Goal: Task Accomplishment & Management: Manage account settings

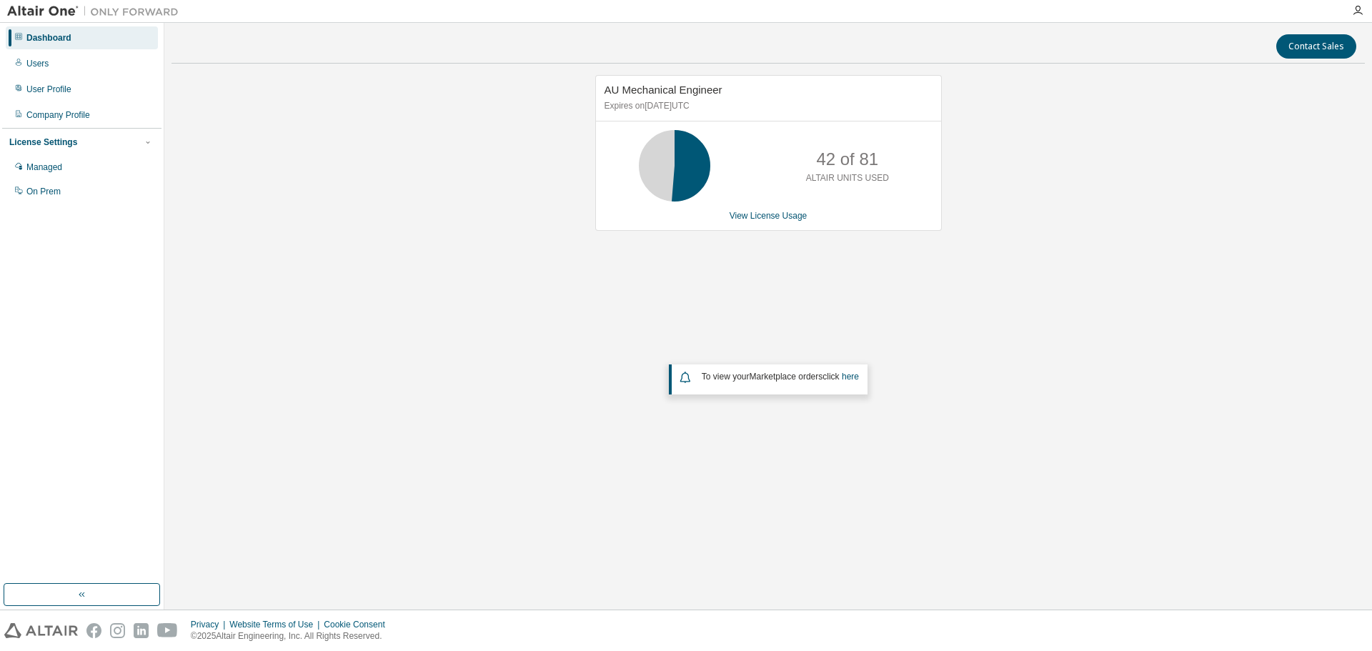
click at [749, 209] on div "AU Mechanical Engineer Expires on [DATE] UTC 42 of 81 ALTAIR UNITS USED View Li…" at bounding box center [768, 153] width 346 height 156
click at [752, 213] on link "View License Usage" at bounding box center [768, 216] width 78 height 10
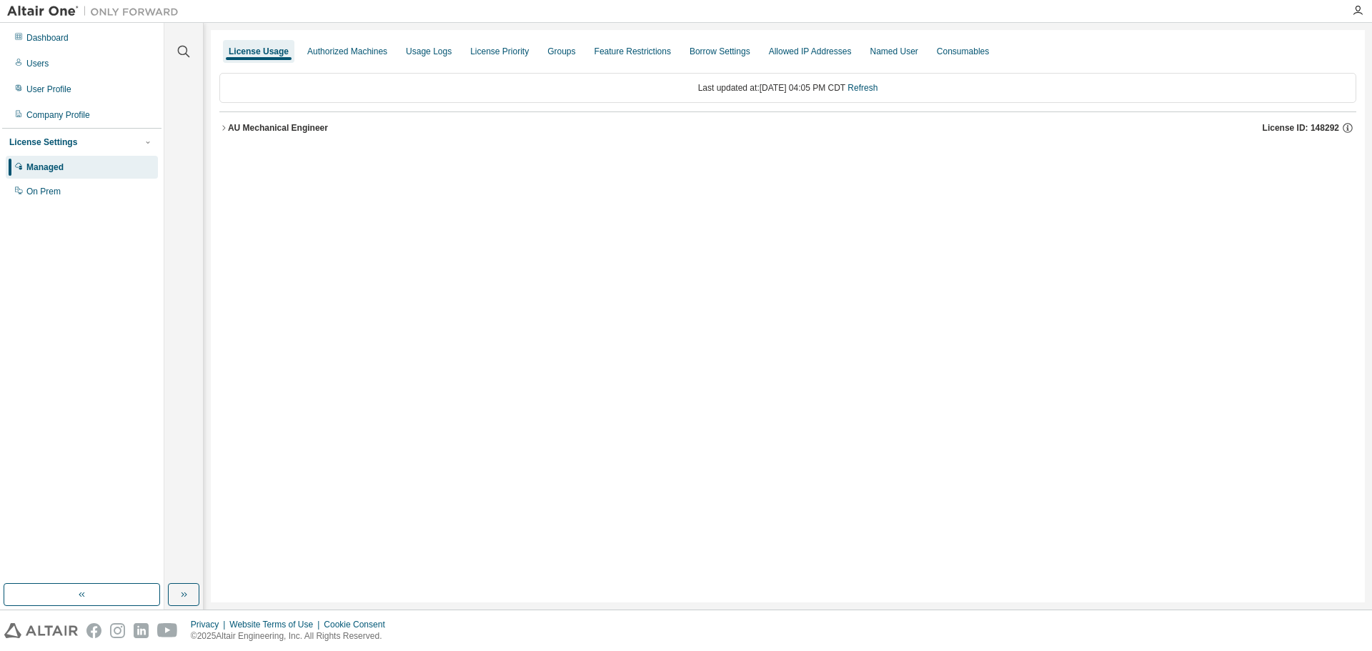
click at [274, 129] on div "AU Mechanical Engineer" at bounding box center [278, 127] width 100 height 11
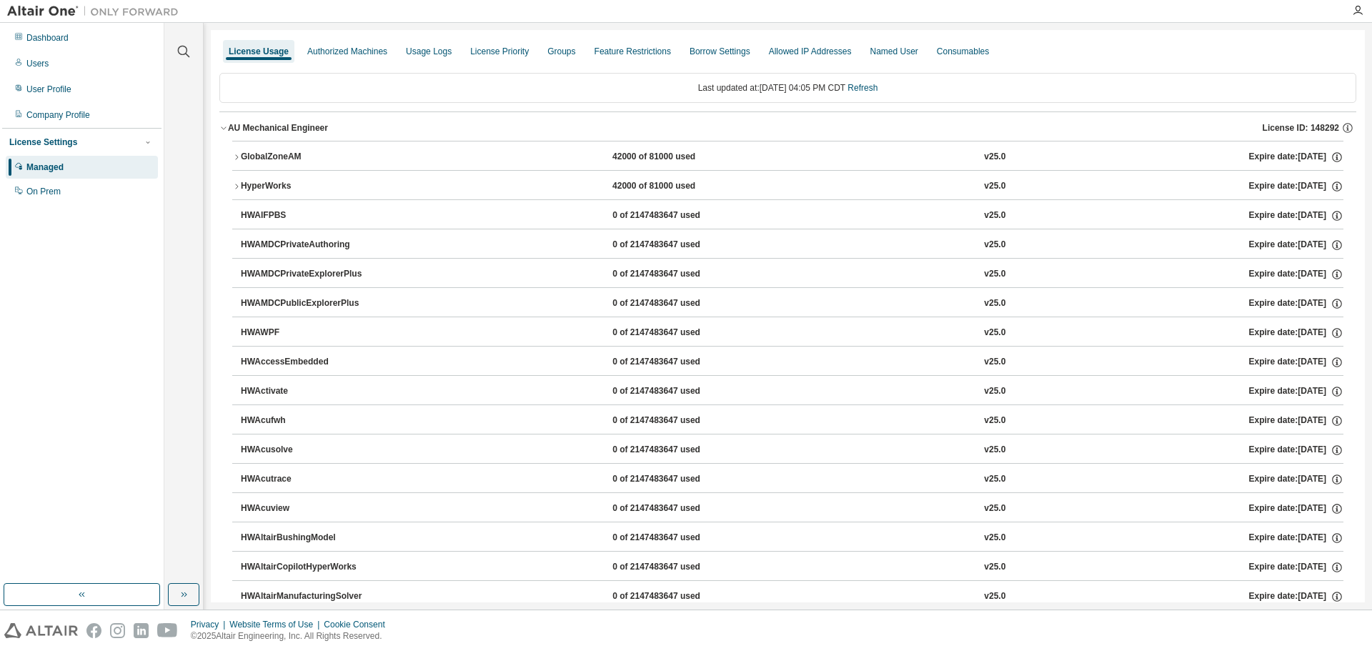
click at [274, 151] on div "GlobalZoneAM" at bounding box center [305, 157] width 129 height 13
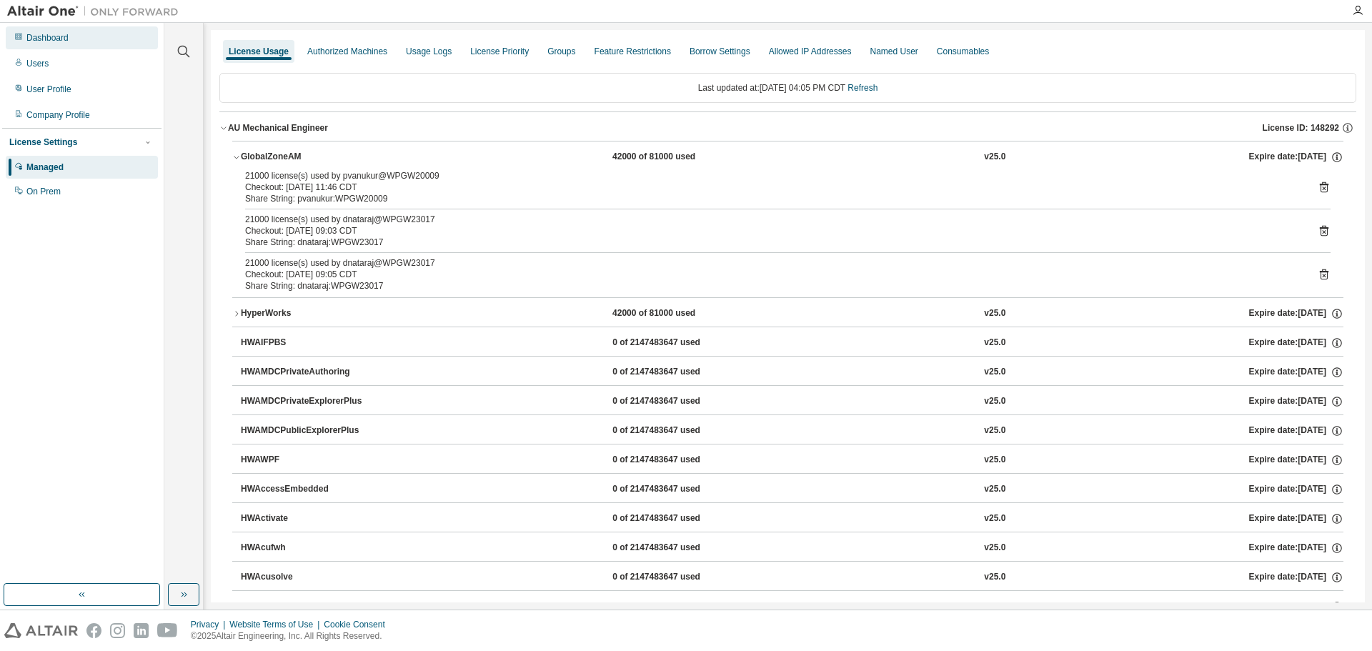
click at [34, 29] on div "Dashboard" at bounding box center [82, 37] width 152 height 23
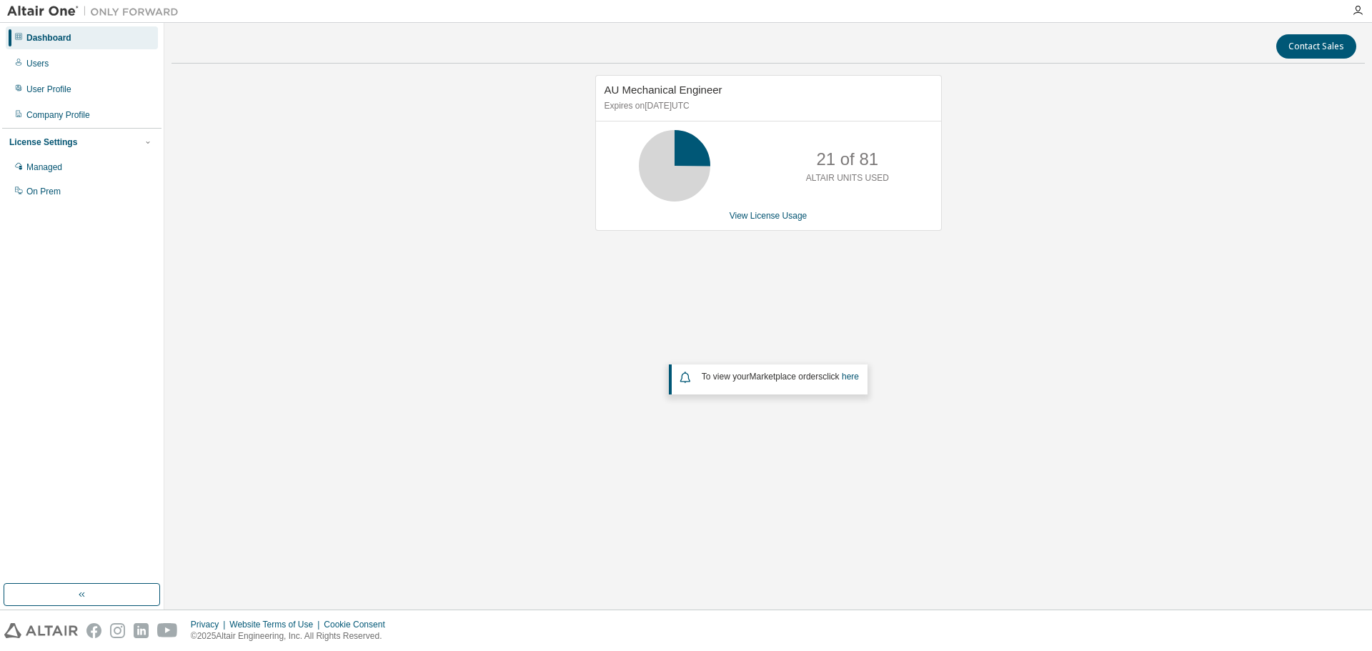
click at [1129, 492] on div "AU Mechanical Engineer Expires on [DATE] UTC 21 of 81 ALTAIR UNITS USED View Li…" at bounding box center [767, 286] width 1193 height 423
